Goal: Task Accomplishment & Management: Complete application form

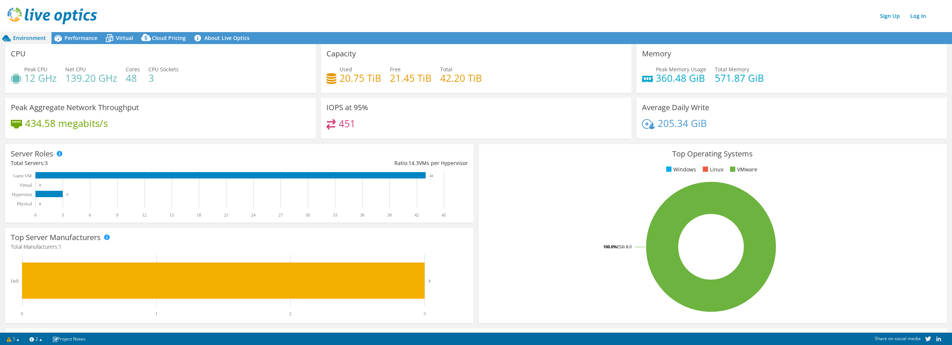
click at [32, 38] on span "Environment" at bounding box center [29, 37] width 33 height 7
click at [82, 39] on span "Performance" at bounding box center [81, 37] width 33 height 7
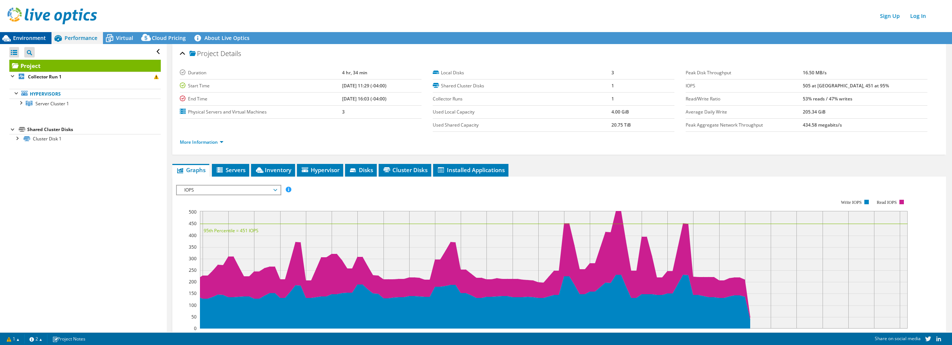
click at [29, 38] on span "Environment" at bounding box center [29, 37] width 33 height 7
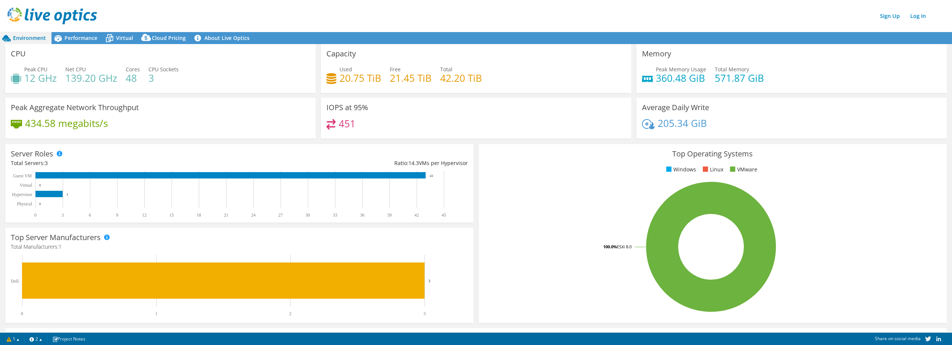
click at [57, 9] on img at bounding box center [52, 15] width 90 height 17
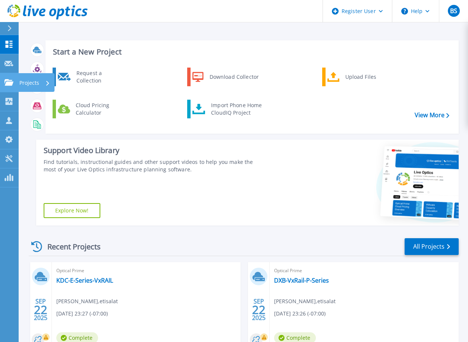
click at [12, 84] on icon at bounding box center [8, 82] width 9 height 6
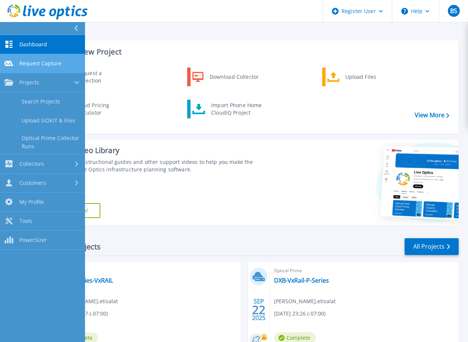
click at [39, 63] on span "Request Capture" at bounding box center [40, 63] width 42 height 7
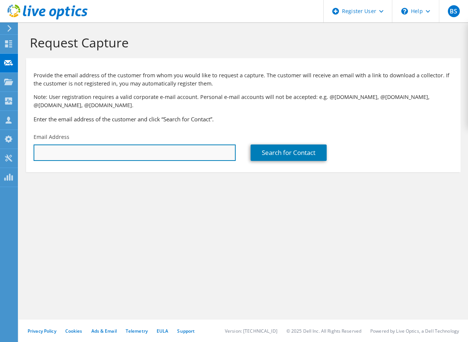
click at [174, 156] on input "text" at bounding box center [135, 152] width 202 height 16
drag, startPoint x: 56, startPoint y: 152, endPoint x: 33, endPoint y: 151, distance: 23.5
click at [33, 151] on div "Email Address nitin" at bounding box center [134, 146] width 217 height 35
paste input ".gupta@rakbank.ae"
type input "nitin.gupta@rakbank.ae"
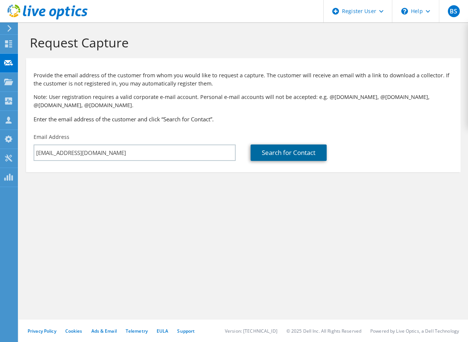
click at [285, 154] on link "Search for Contact" at bounding box center [289, 152] width 76 height 16
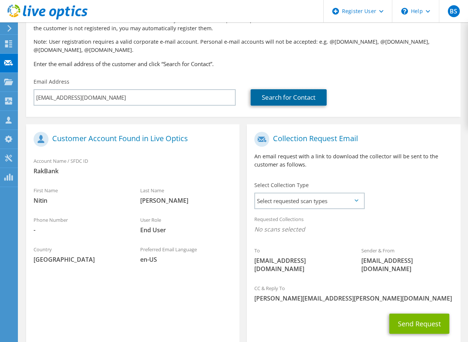
scroll to position [75, 0]
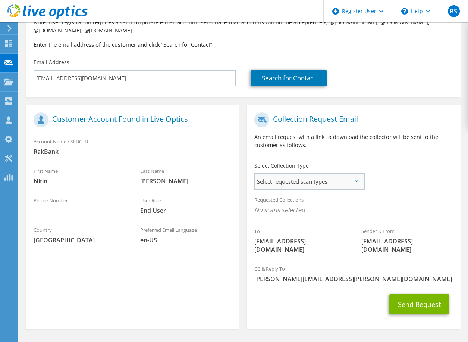
click at [328, 187] on span "Select requested scan types" at bounding box center [309, 181] width 109 height 15
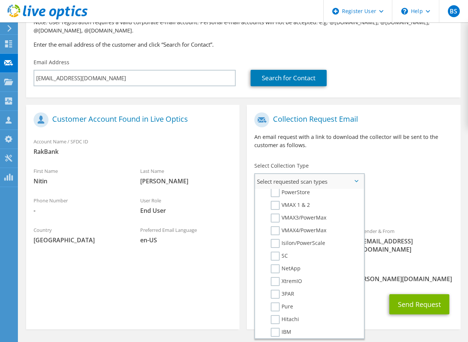
scroll to position [149, 0]
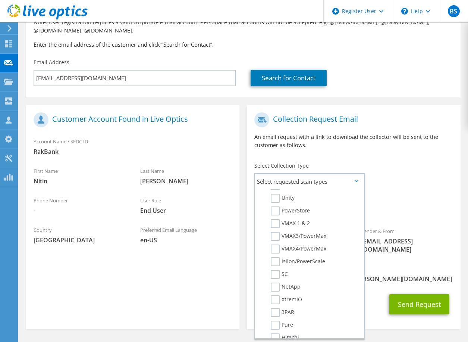
click at [427, 212] on span "No scans selected" at bounding box center [353, 210] width 199 height 8
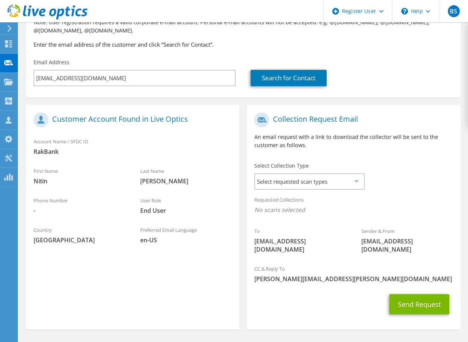
click at [341, 290] on div "Send Request" at bounding box center [353, 304] width 213 height 28
click at [344, 182] on span "Select requested scan types" at bounding box center [309, 181] width 109 height 15
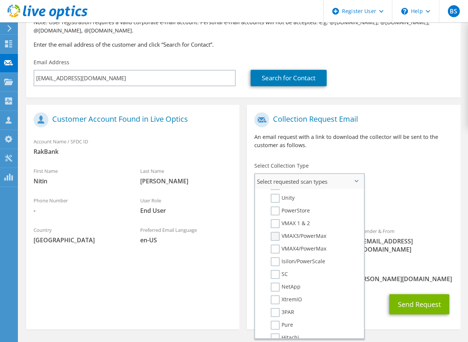
click at [277, 234] on label "VMAX3/PowerMax" at bounding box center [299, 236] width 56 height 9
click at [0, 0] on input "VMAX3/PowerMax" at bounding box center [0, 0] width 0 height 0
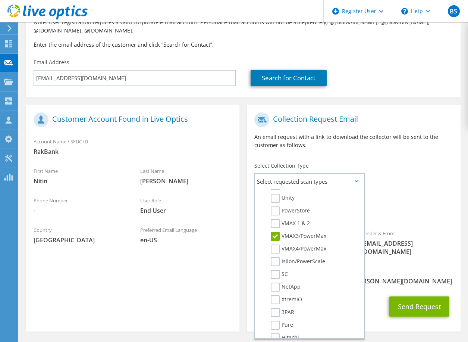
click at [411, 197] on div "Requested Collections No scans selected VMAX3/PowerMax" at bounding box center [353, 207] width 213 height 30
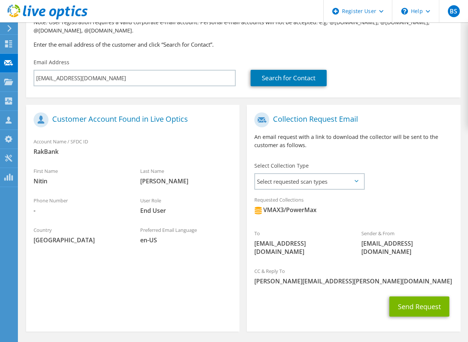
click at [357, 181] on icon at bounding box center [357, 181] width 4 height 2
click at [402, 182] on div "To nitin.gupta@rakbank.ae Sender & From liveoptics@liveoptics.com" at bounding box center [353, 186] width 213 height 154
click at [357, 179] on span "Select requested scan types" at bounding box center [309, 181] width 109 height 15
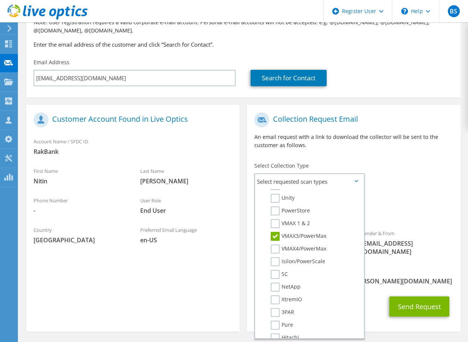
click at [410, 175] on div "To nitin.gupta@rakbank.ae Sender & From liveoptics@liveoptics.com" at bounding box center [353, 186] width 213 height 154
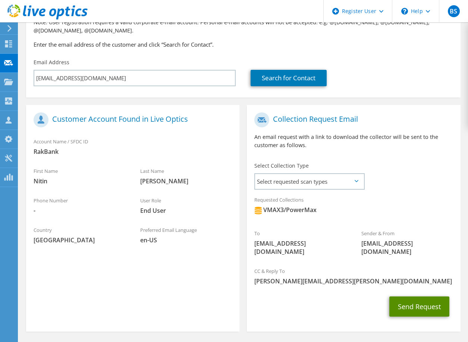
click at [404, 299] on button "Send Request" at bounding box center [420, 306] width 60 height 20
